Goal: Task Accomplishment & Management: Manage account settings

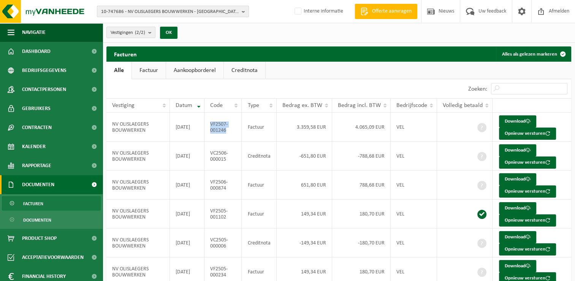
drag, startPoint x: 0, startPoint y: 0, endPoint x: 210, endPoint y: 7, distance: 209.9
click at [210, 7] on span "10-747686 - NV OLISLAEGERS BOUWWERKEN - OTTENBURG" at bounding box center [170, 11] width 138 height 11
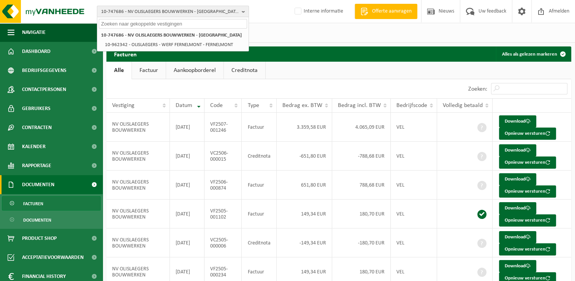
paste input "10-761730"
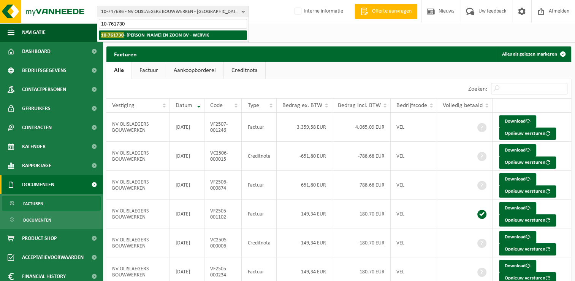
type input "10-761730"
click at [170, 37] on strong "10-761730 - G. MEERSSEMAN EN ZOON BV - WERVIK" at bounding box center [155, 35] width 108 height 6
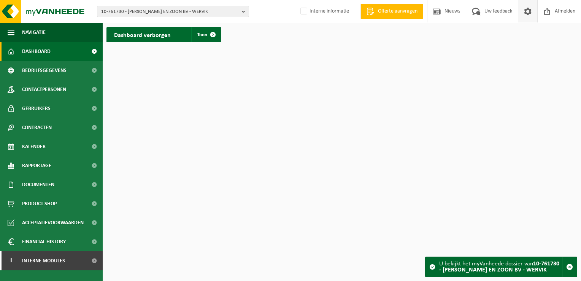
click at [526, 13] on span at bounding box center [527, 11] width 11 height 22
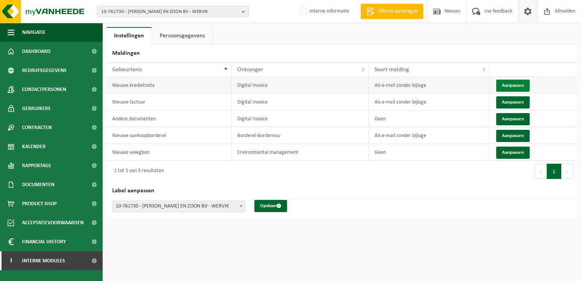
click at [509, 86] on button "Aanpassen" at bounding box center [512, 85] width 33 height 12
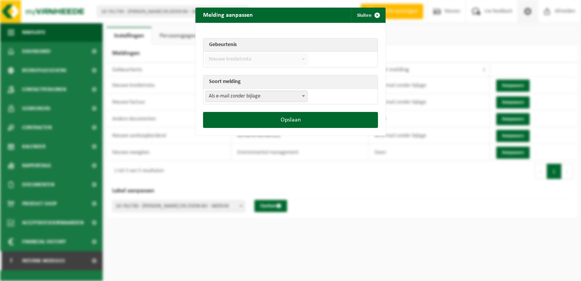
click at [261, 97] on span "Als e-mail zonder bijlage" at bounding box center [256, 96] width 101 height 11
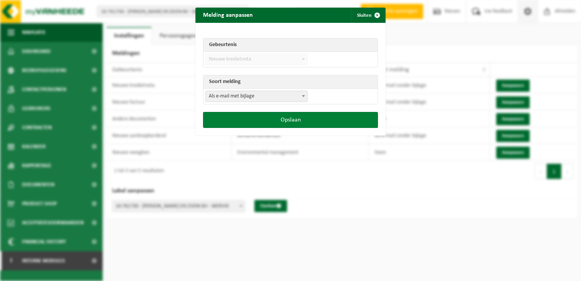
click at [297, 117] on button "Opslaan" at bounding box center [290, 120] width 175 height 16
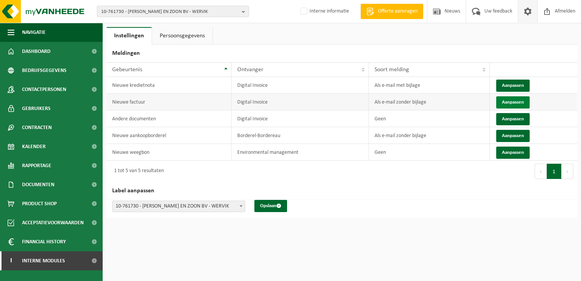
click at [515, 102] on button "Aanpassen" at bounding box center [512, 102] width 33 height 12
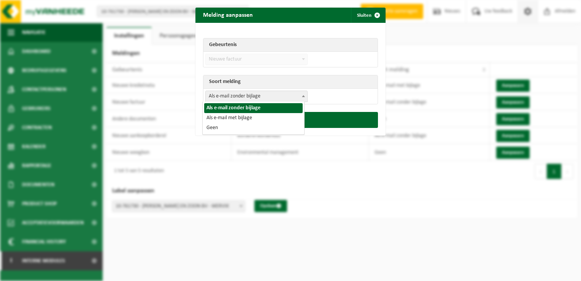
click at [279, 95] on span "Als e-mail zonder bijlage" at bounding box center [256, 96] width 101 height 11
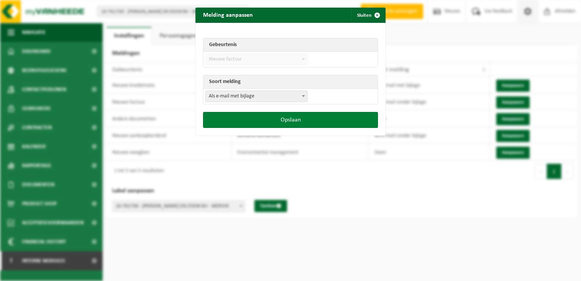
click at [295, 116] on button "Opslaan" at bounding box center [290, 120] width 175 height 16
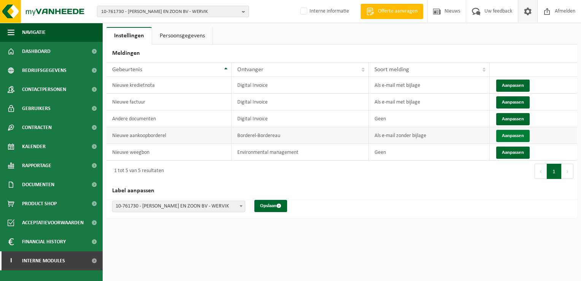
click at [522, 135] on button "Aanpassen" at bounding box center [512, 136] width 33 height 12
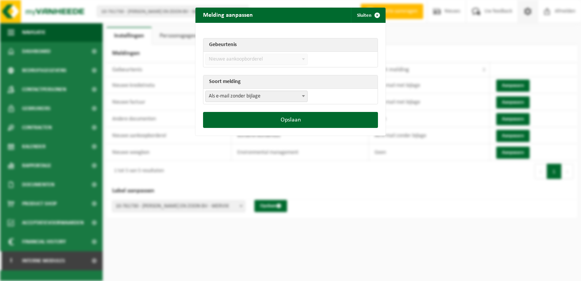
click at [266, 99] on span "Als e-mail zonder bijlage" at bounding box center [256, 96] width 101 height 11
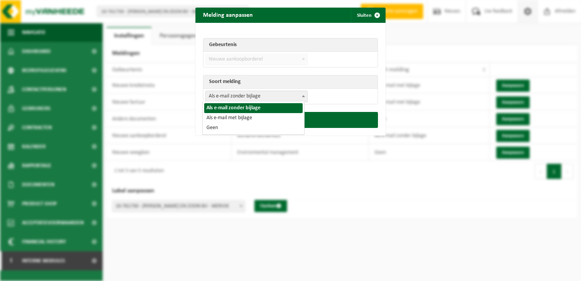
click at [254, 100] on span "Als e-mail zonder bijlage" at bounding box center [256, 96] width 101 height 11
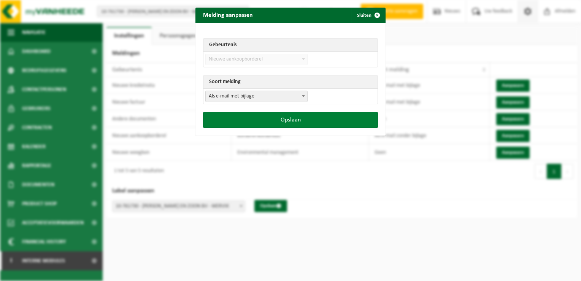
click at [279, 118] on button "Opslaan" at bounding box center [290, 120] width 175 height 16
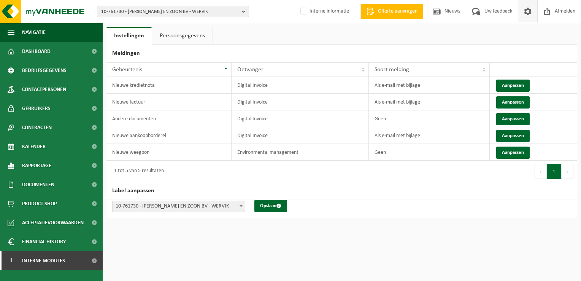
click at [126, 9] on span "10-761730 - G. MEERSSEMAN EN ZOON BV - WERVIK" at bounding box center [170, 11] width 138 height 11
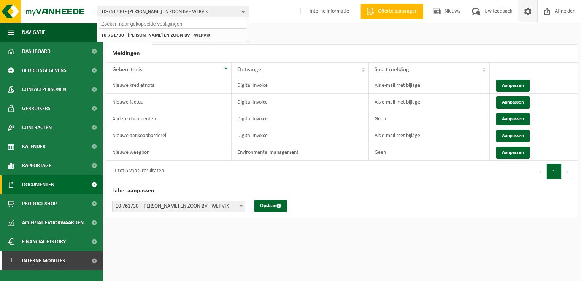
click at [52, 182] on span "Documenten" at bounding box center [38, 184] width 32 height 19
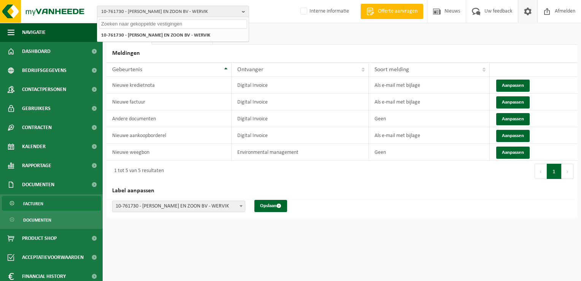
click at [54, 201] on link "Facturen" at bounding box center [51, 203] width 99 height 14
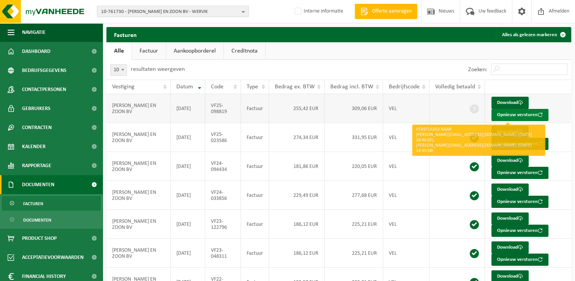
click at [505, 119] on button "Opnieuw versturen" at bounding box center [520, 115] width 57 height 12
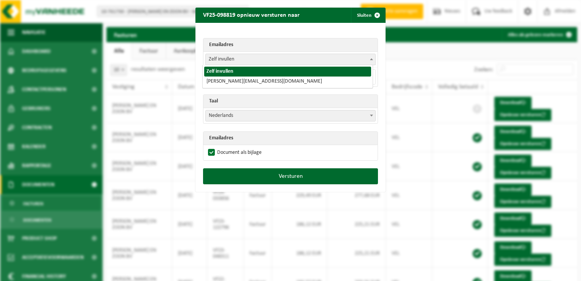
click at [217, 54] on span "Zelf invullen" at bounding box center [291, 59] width 170 height 11
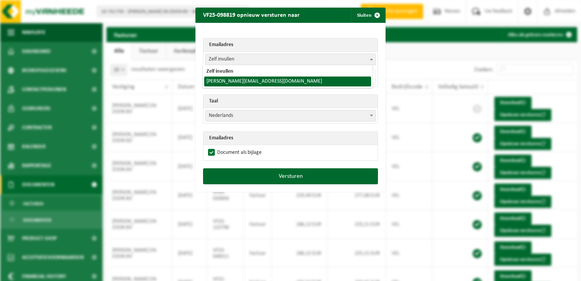
select select "dirk@bouwcentermeersseman.be"
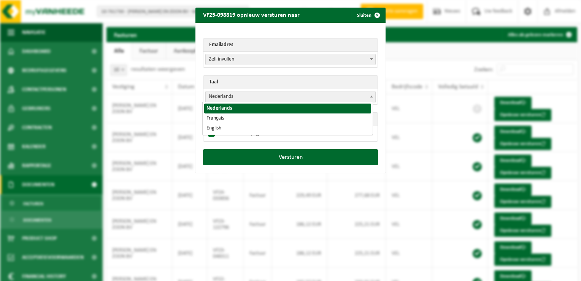
click at [211, 98] on span "Nederlands" at bounding box center [291, 96] width 170 height 11
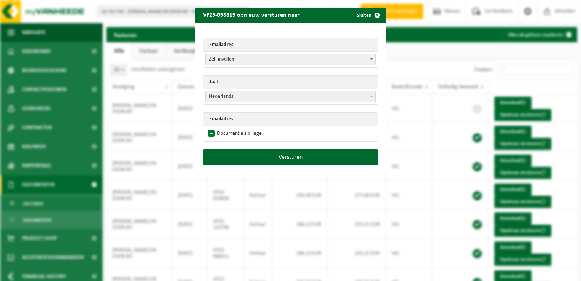
click at [225, 32] on div "Emailadres Zelf invullen dirk@bouwcentermeersseman.be Zelf invullen Taal Nederl…" at bounding box center [290, 86] width 190 height 126
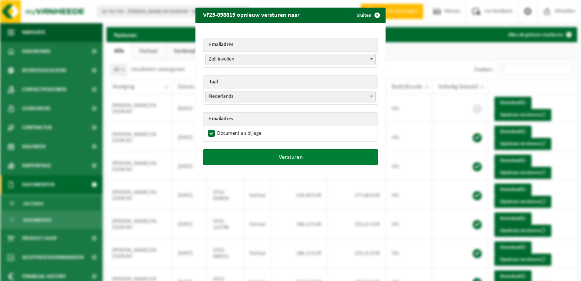
click at [251, 156] on button "Versturen" at bounding box center [290, 157] width 175 height 16
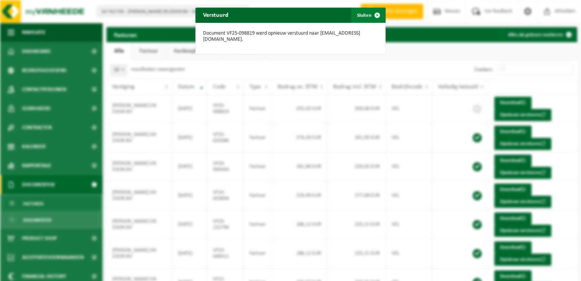
click at [376, 13] on span "button" at bounding box center [376, 15] width 15 height 15
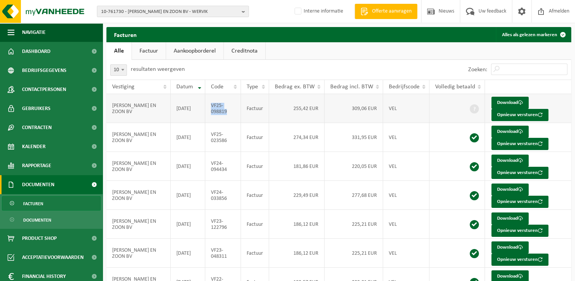
drag, startPoint x: 230, startPoint y: 113, endPoint x: 211, endPoint y: 106, distance: 19.8
click at [211, 106] on td "VF25-098819" at bounding box center [223, 108] width 36 height 29
copy td "VF25-098819"
click at [120, 10] on span "10-761730 - G. MEERSSEMAN EN ZOON BV - WERVIK" at bounding box center [170, 11] width 138 height 11
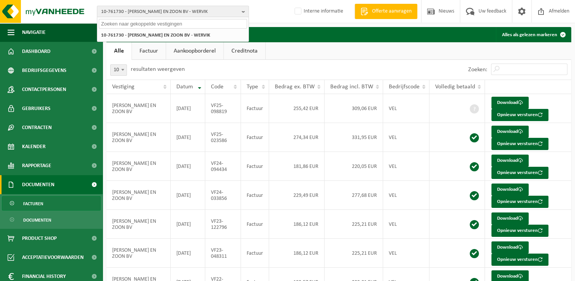
paste input "10-989453"
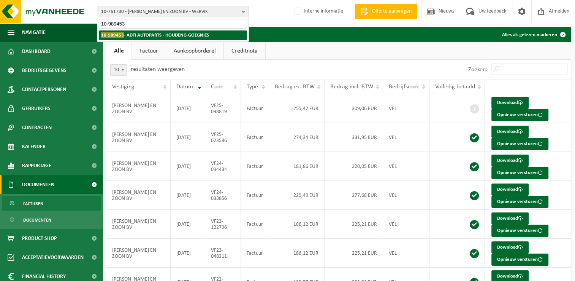
type input "10-989453"
click at [135, 33] on strong "10-989453 - ADTI AUTOPARTS - HOUDENG-GOEGNIES" at bounding box center [155, 35] width 108 height 6
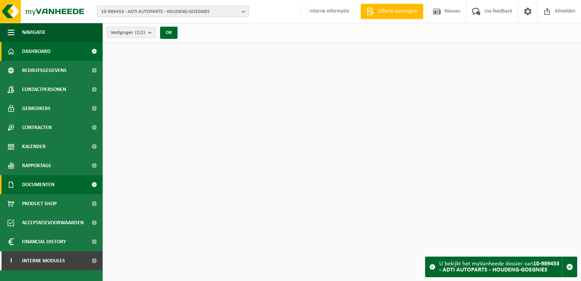
click at [55, 186] on link "Documenten" at bounding box center [51, 184] width 103 height 19
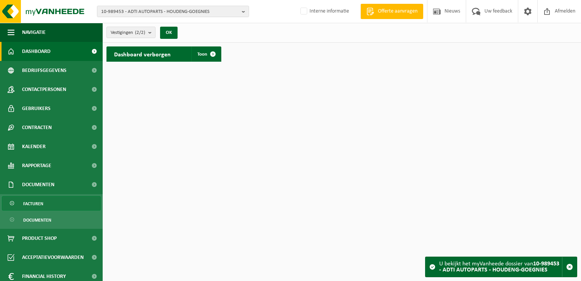
click at [50, 206] on link "Facturen" at bounding box center [51, 203] width 99 height 14
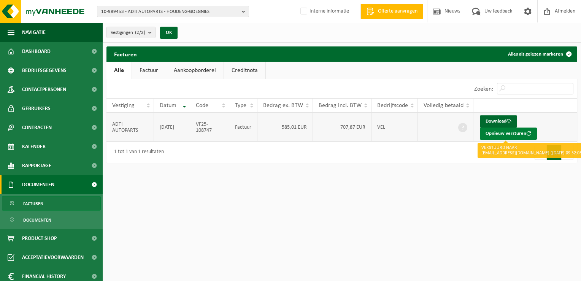
click at [494, 132] on button "Opnieuw versturen" at bounding box center [508, 133] width 57 height 12
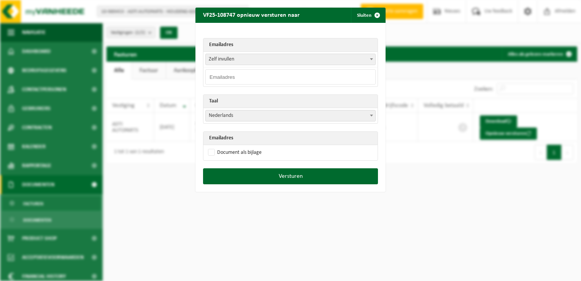
drag, startPoint x: 221, startPoint y: 78, endPoint x: 237, endPoint y: 76, distance: 16.5
click at [221, 78] on input "email" at bounding box center [290, 76] width 170 height 15
paste input "[EMAIL_ADDRESS][DOMAIN_NAME]"
type input "bill@adtyre.com"
click at [217, 115] on span "Nederlands" at bounding box center [291, 115] width 170 height 11
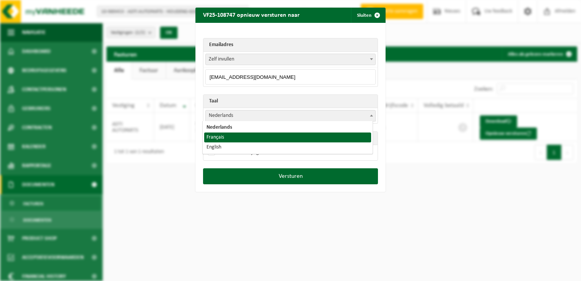
select select "fr"
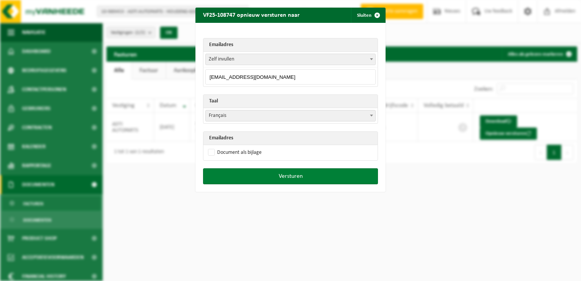
click at [296, 174] on button "Versturen" at bounding box center [290, 176] width 175 height 16
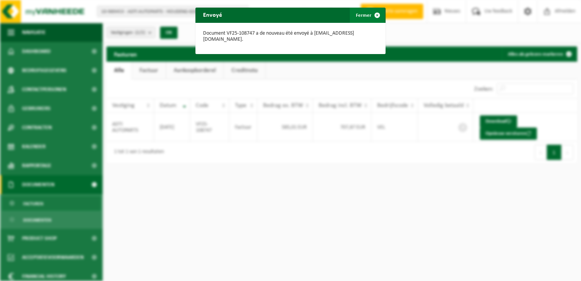
click at [373, 15] on span "button" at bounding box center [376, 15] width 15 height 15
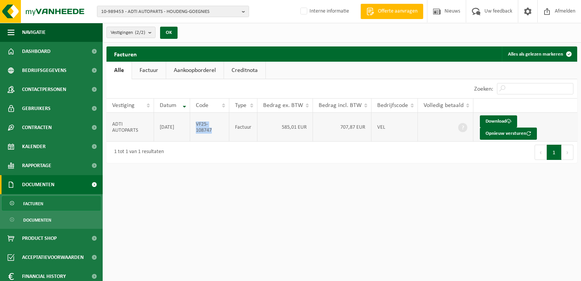
drag, startPoint x: 218, startPoint y: 132, endPoint x: 197, endPoint y: 127, distance: 22.2
click at [197, 127] on td "VF25-108747" at bounding box center [209, 127] width 39 height 29
copy td "VF25-108747"
click at [124, 9] on span "10-989453 - ADTI AUTOPARTS - HOUDENG-GOEGNIES" at bounding box center [170, 11] width 138 height 11
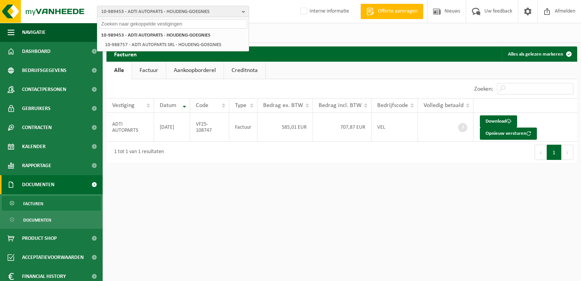
paste input "10-940198"
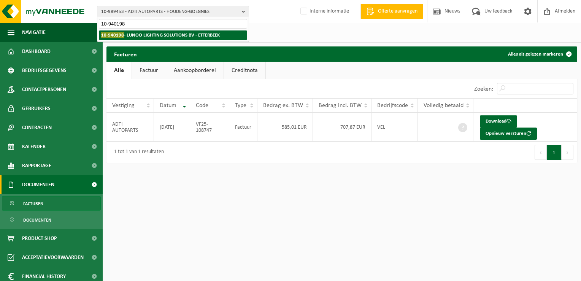
type input "10-940198"
click at [137, 37] on strong "10-940198 - LUNOO LIGHTING SOLUTIONS BV - ETTERBEEK" at bounding box center [160, 35] width 119 height 6
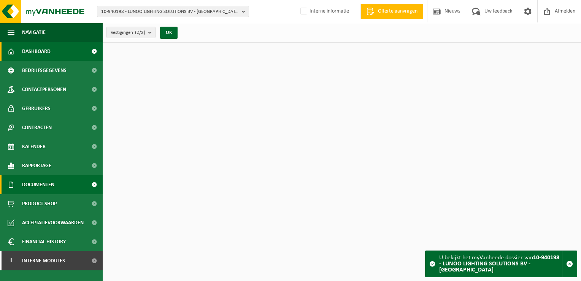
click at [59, 183] on link "Documenten" at bounding box center [51, 184] width 103 height 19
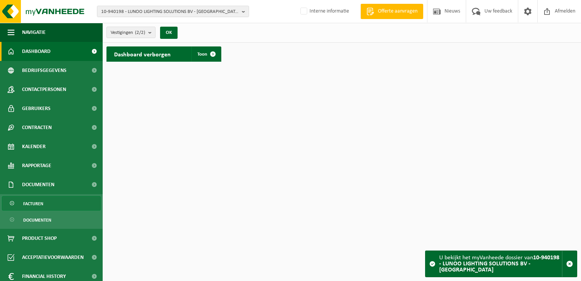
click at [43, 208] on span "Facturen" at bounding box center [33, 203] width 20 height 14
